Goal: Task Accomplishment & Management: Manage account settings

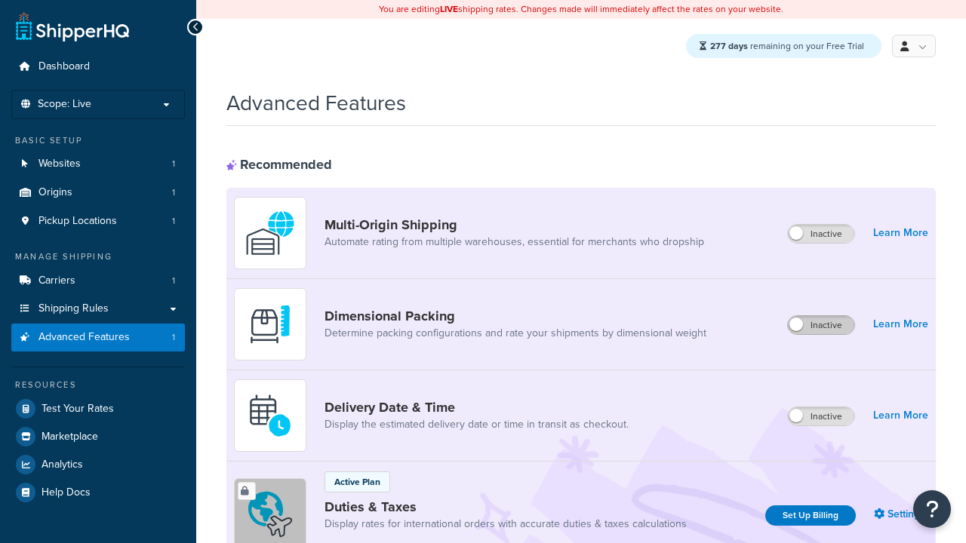
click at [822, 326] on label "Inactive" at bounding box center [821, 325] width 66 height 18
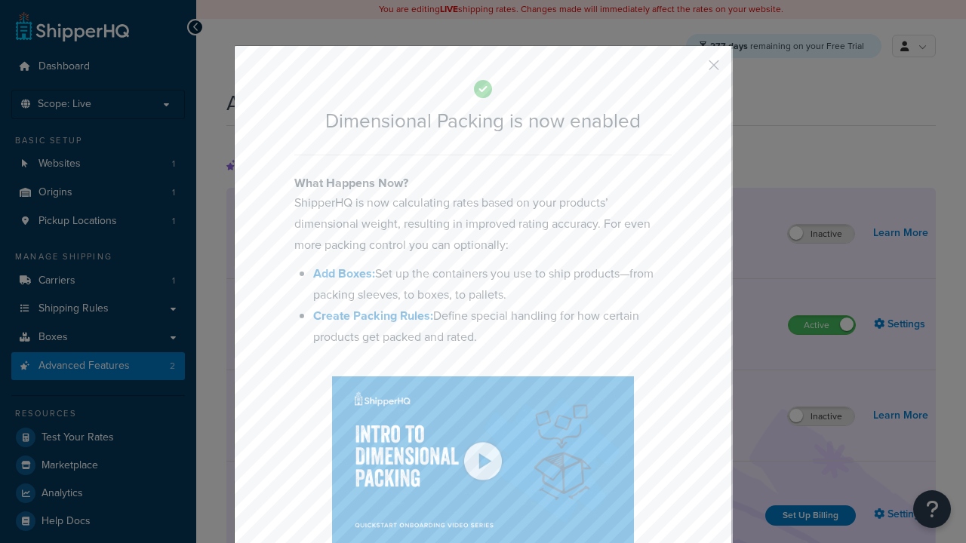
click at [691, 70] on button "button" at bounding box center [692, 71] width 4 height 4
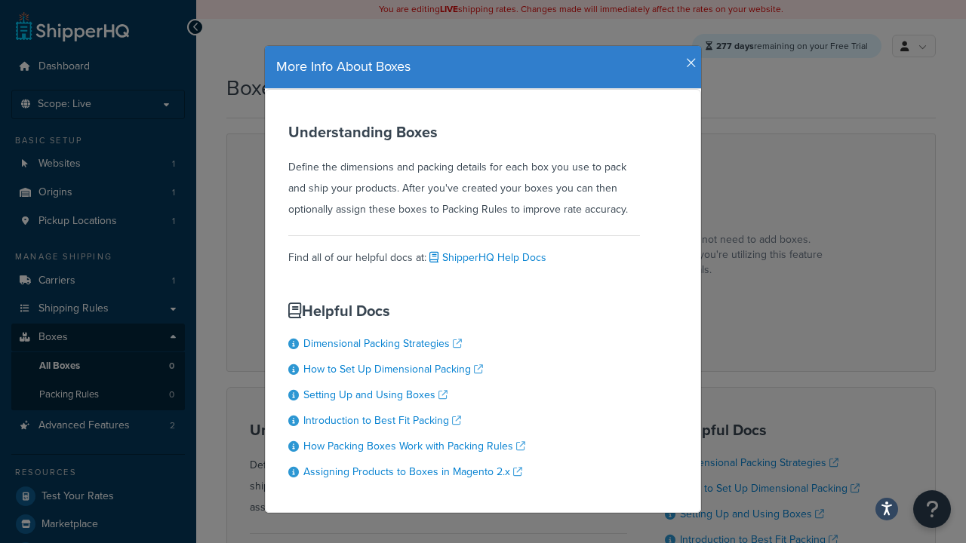
click at [688, 57] on icon "button" at bounding box center [691, 64] width 11 height 14
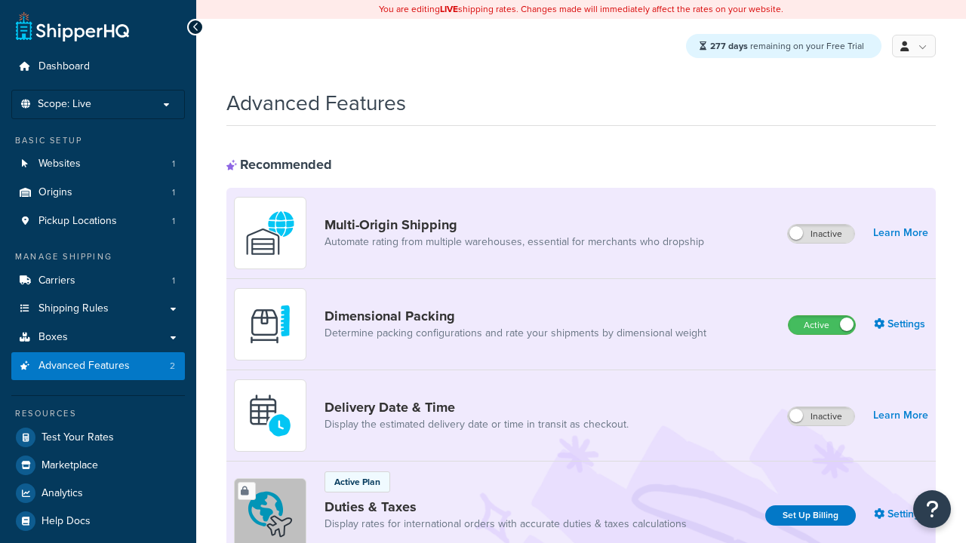
click at [822, 326] on label "Active" at bounding box center [822, 325] width 66 height 18
